Goal: Task Accomplishment & Management: Use online tool/utility

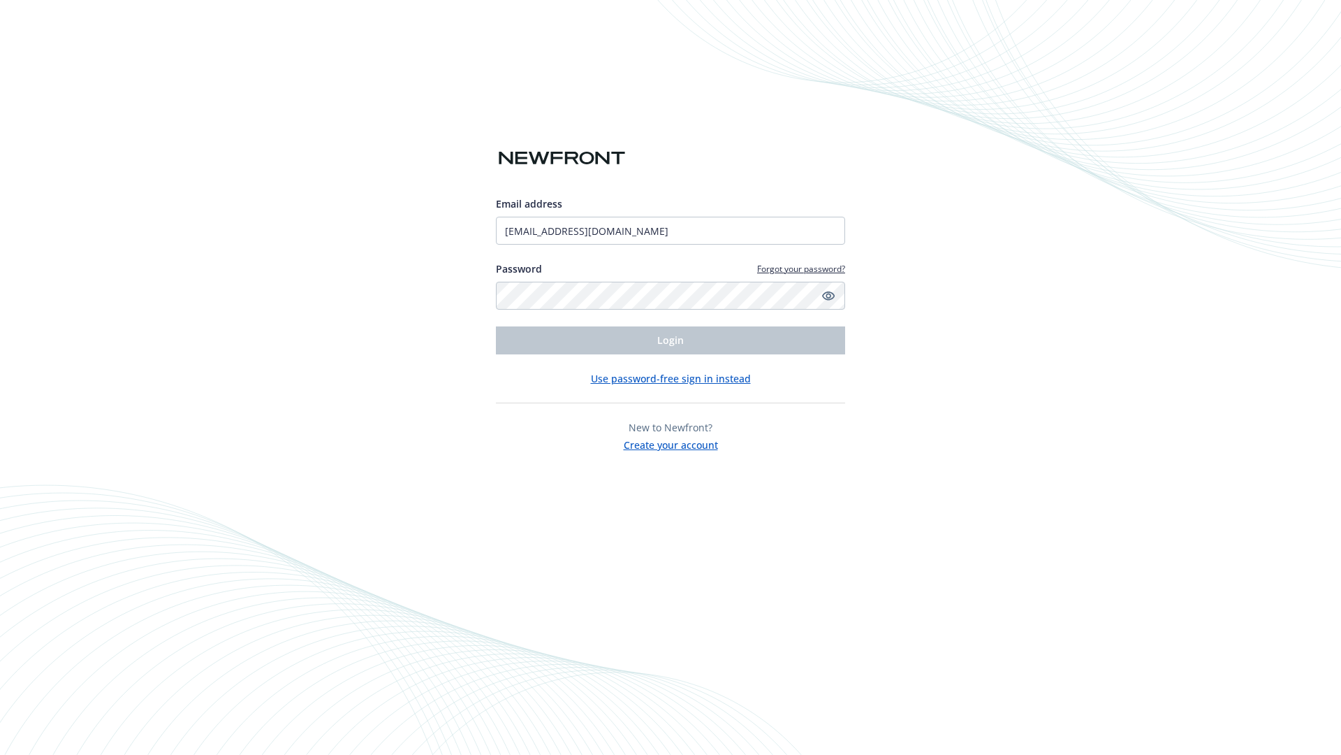
type input "[EMAIL_ADDRESS][DOMAIN_NAME]"
click at [671, 340] on span "Login" at bounding box center [670, 339] width 27 height 13
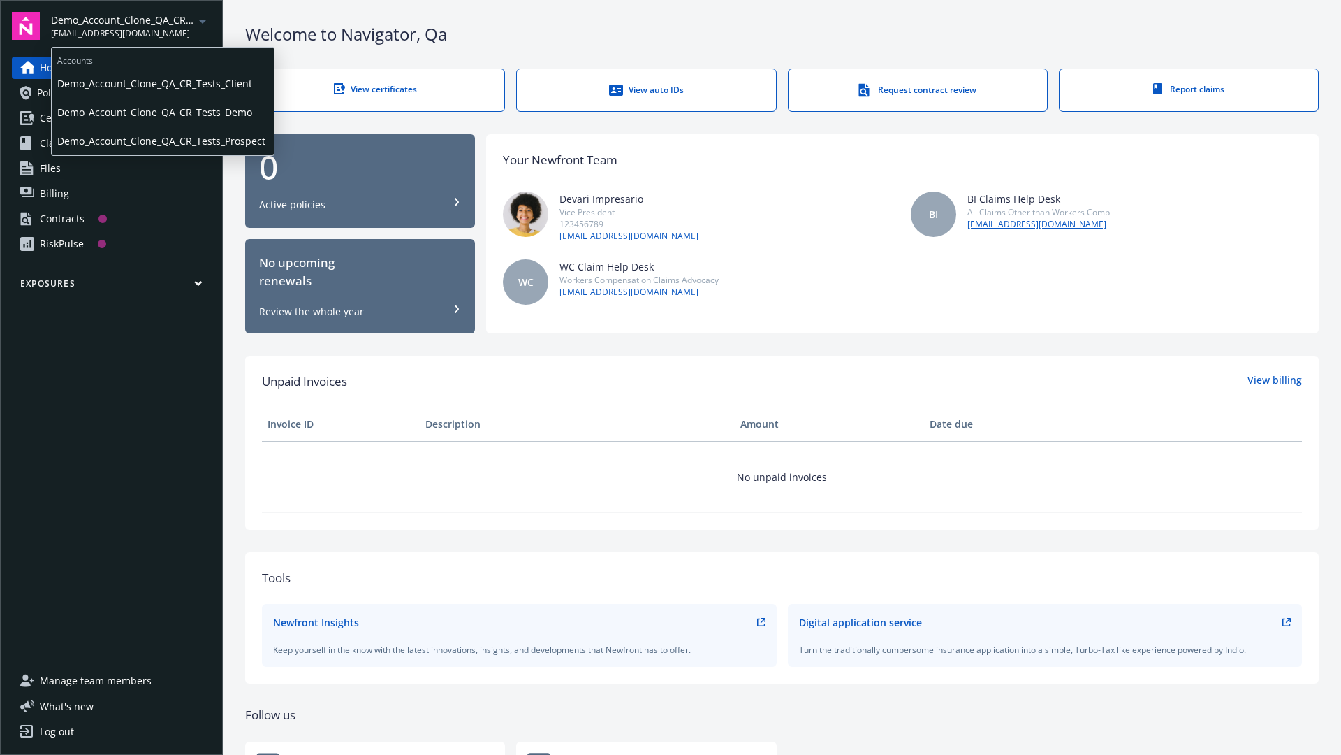
click at [161, 83] on span "Demo_Account_Clone_QA_CR_Tests_Client" at bounding box center [162, 83] width 211 height 29
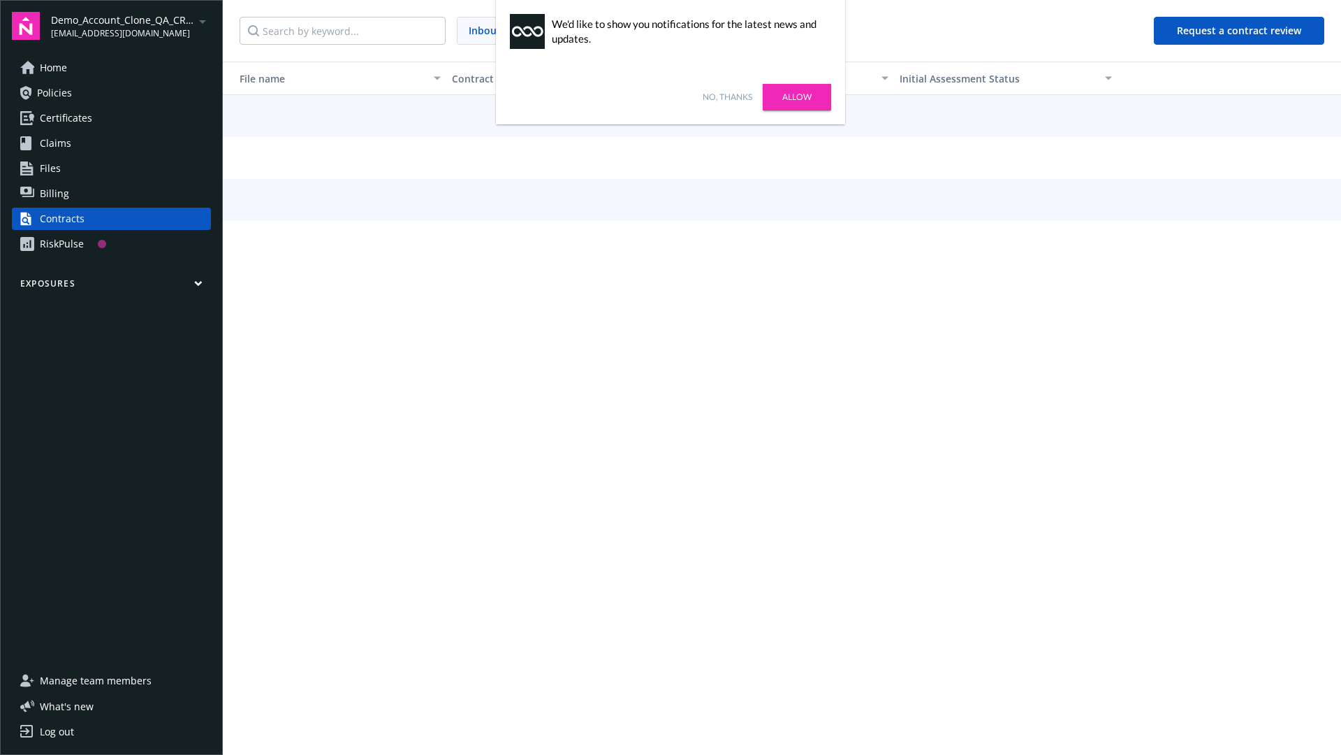
click at [727, 97] on link "No, thanks" at bounding box center [728, 97] width 50 height 13
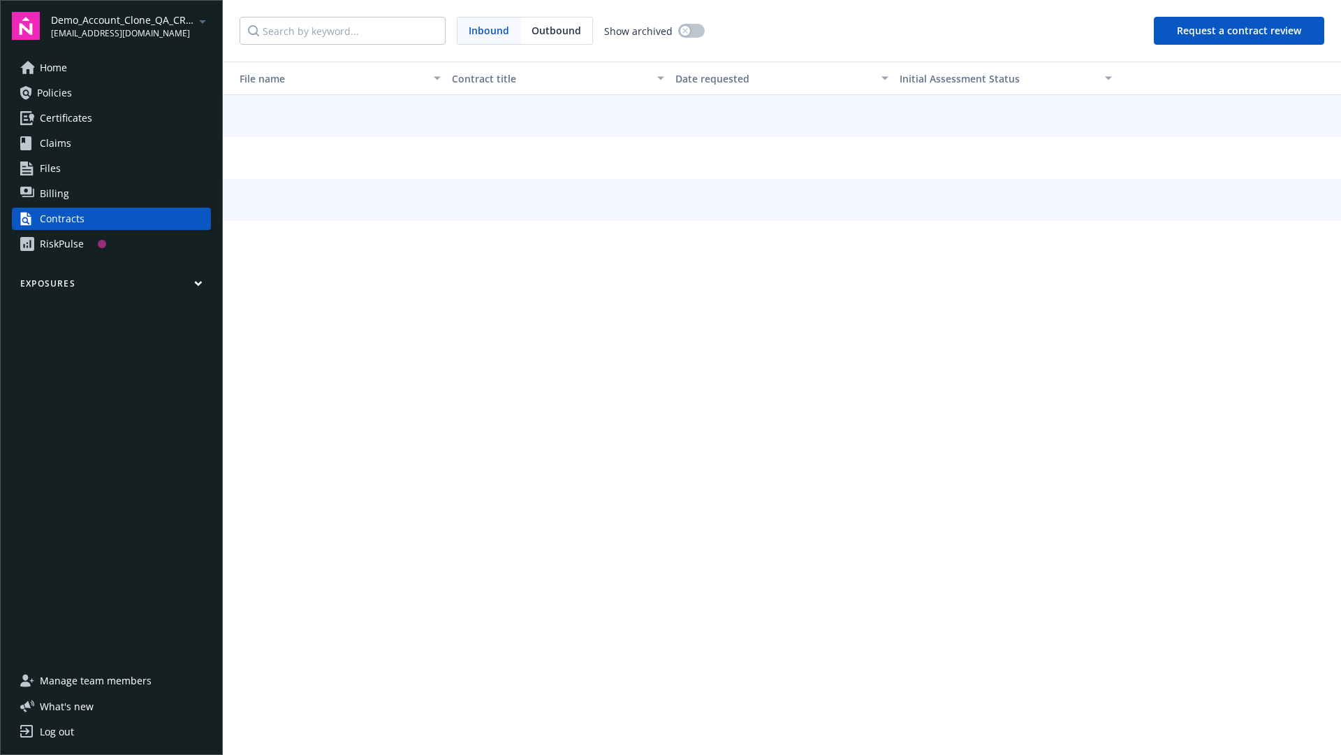
click at [1240, 31] on button "Request a contract review" at bounding box center [1239, 31] width 170 height 28
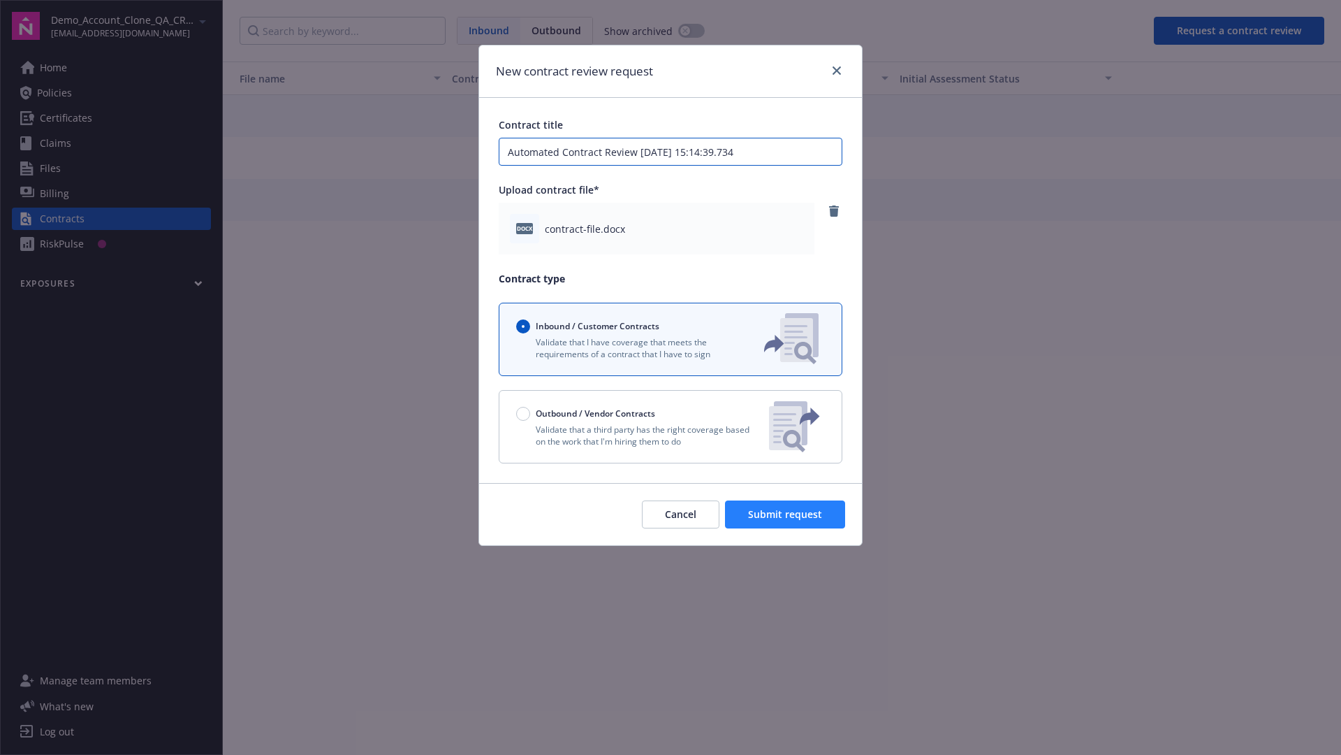
type input "Automated Contract Review [DATE] 15:14:39.734"
click at [786, 514] on span "Submit request" at bounding box center [785, 513] width 74 height 13
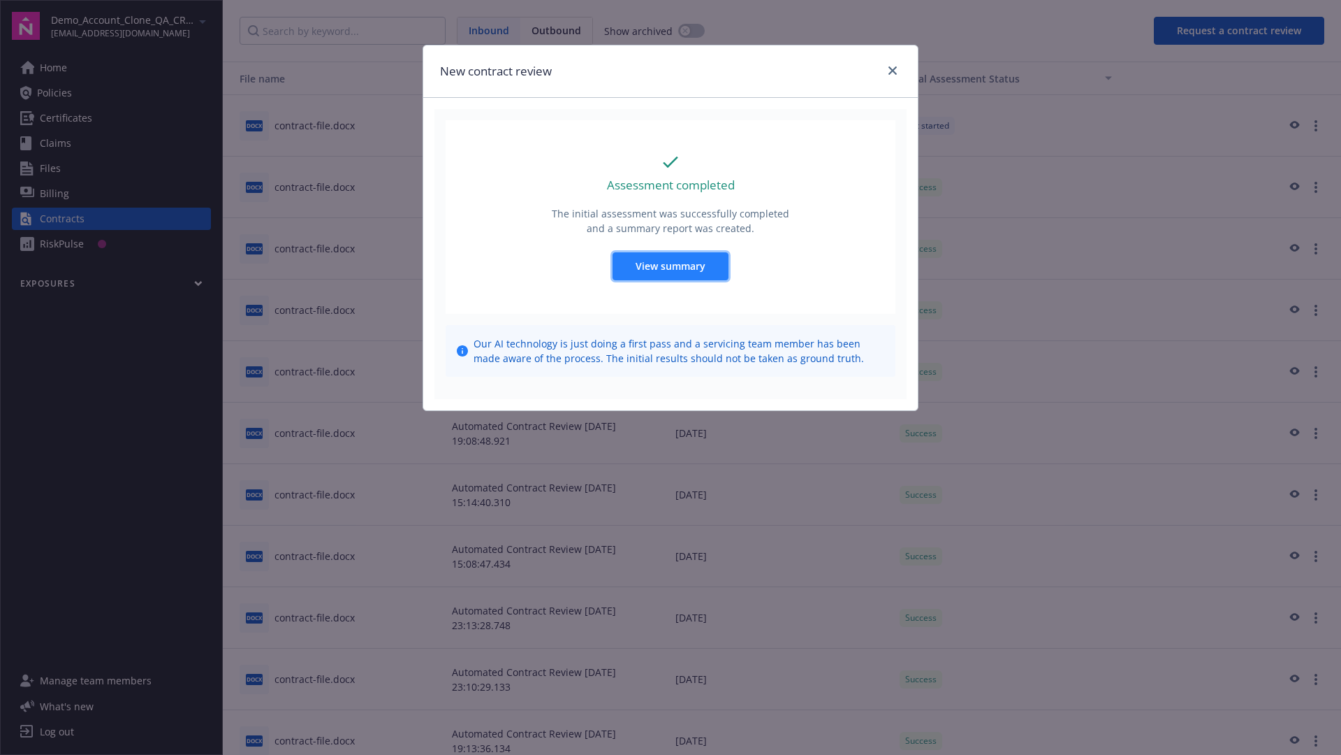
click at [670, 265] on span "View summary" at bounding box center [671, 265] width 70 height 13
